Goal: Use online tool/utility

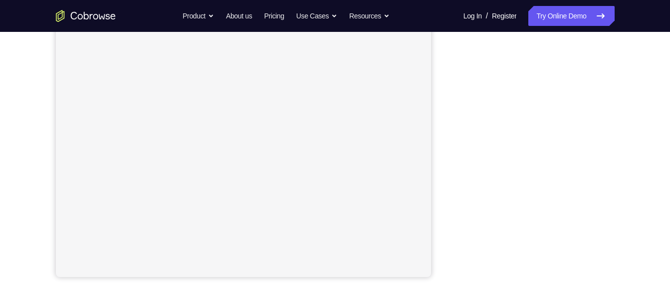
scroll to position [185, 0]
click at [560, 12] on link "Try Online Demo" at bounding box center [571, 16] width 86 height 20
